Goal: Navigation & Orientation: Find specific page/section

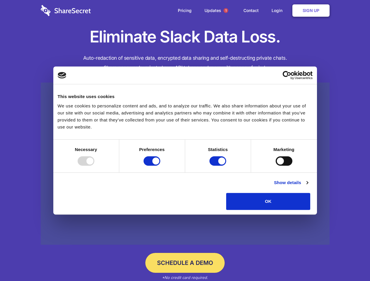
click at [94, 166] on div at bounding box center [86, 160] width 17 height 9
click at [160, 166] on input "Preferences" at bounding box center [152, 160] width 17 height 9
checkbox input "false"
click at [218, 166] on input "Statistics" at bounding box center [217, 160] width 17 height 9
checkbox input "false"
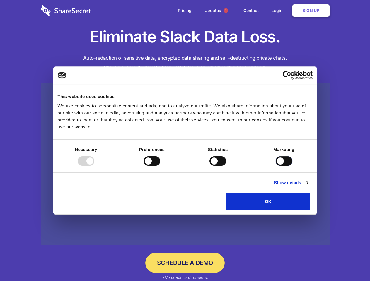
click at [276, 166] on input "Marketing" at bounding box center [284, 160] width 17 height 9
checkbox input "true"
click at [308, 186] on link "Show details" at bounding box center [291, 182] width 34 height 7
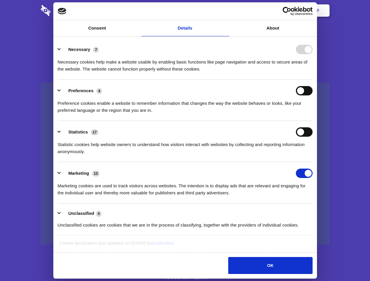
click at [313, 80] on li "Necessary 7 Necessary cookies help make a website usable by enabling basic func…" at bounding box center [185, 58] width 255 height 41
click at [226, 11] on span "1" at bounding box center [225, 10] width 5 height 5
